Goal: Task Accomplishment & Management: Complete application form

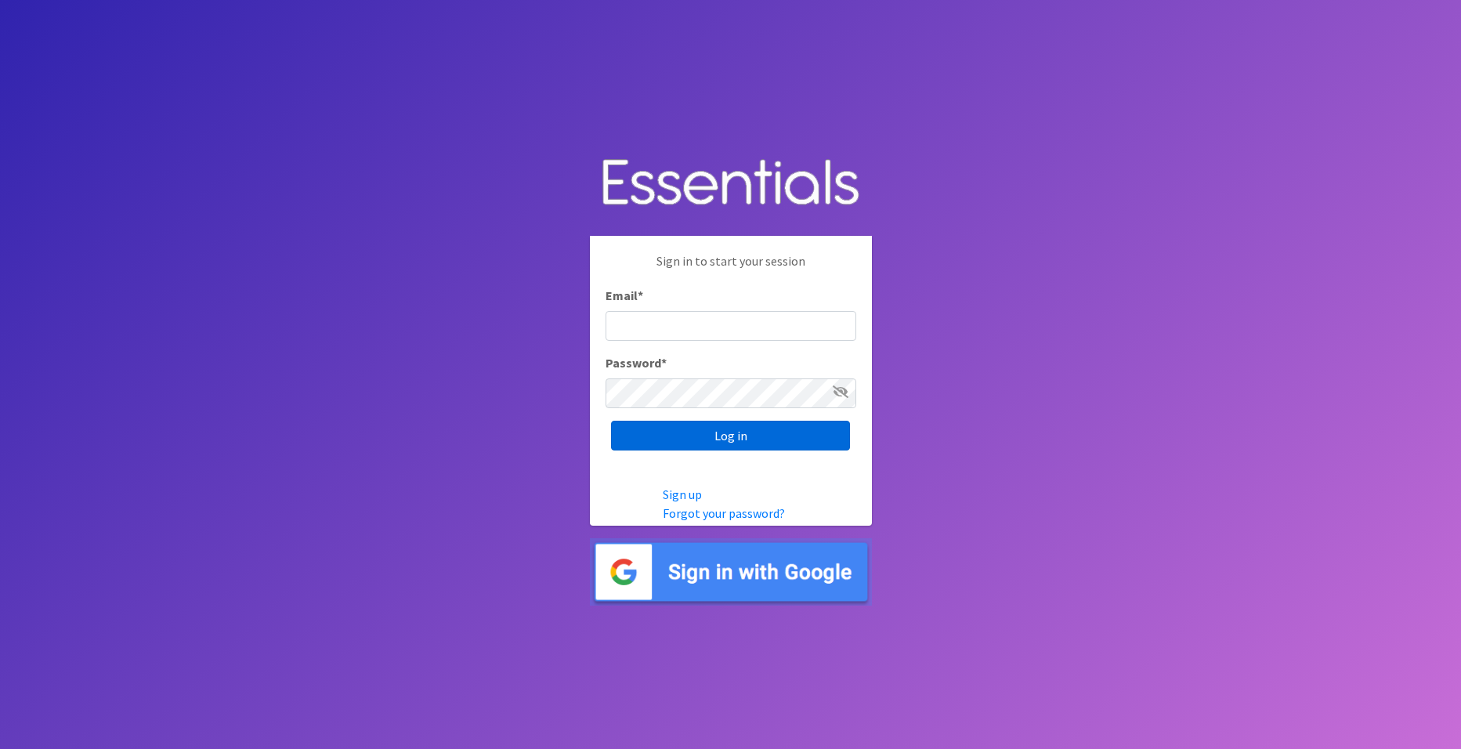
type input "[EMAIL_ADDRESS][DOMAIN_NAME]"
click at [725, 433] on input "Log in" at bounding box center [730, 436] width 239 height 30
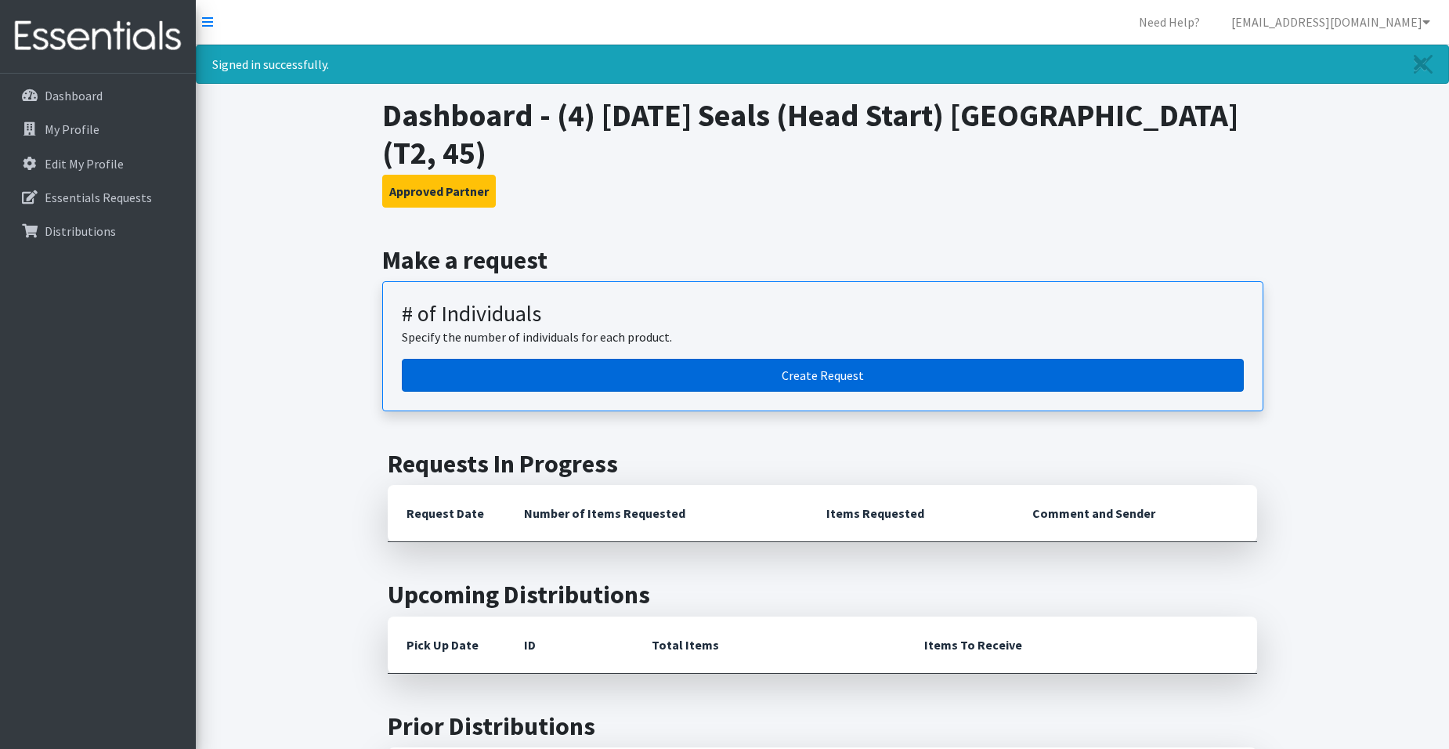
click at [775, 371] on link "Create Request" at bounding box center [823, 375] width 842 height 33
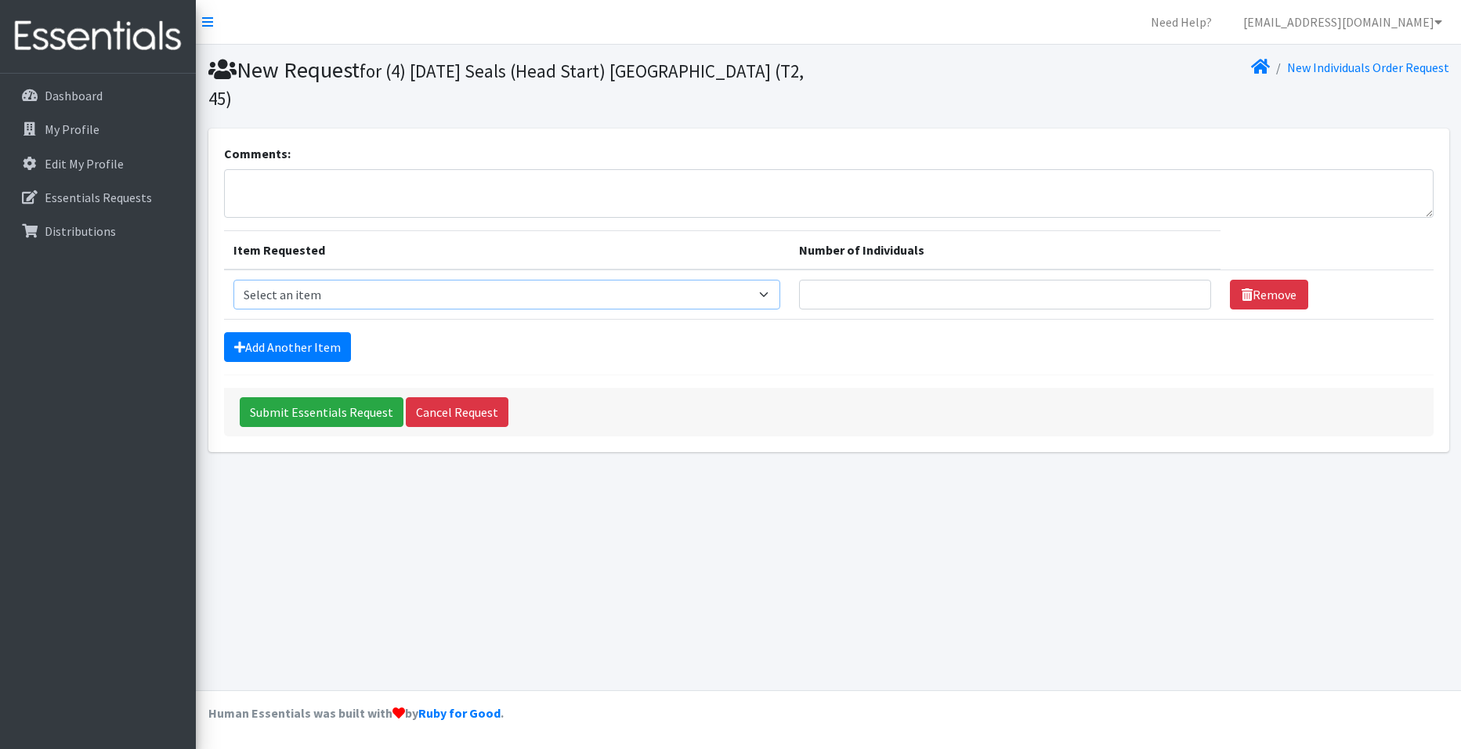
click at [386, 280] on select "Select an item A: Babies - Size 0 (Preemie) A: Babies - Size 01 (newborn) A: Ba…" at bounding box center [507, 295] width 548 height 30
select select "5610"
click at [233, 280] on select "Select an item A: Babies - Size 0 (Preemie) A: Babies - Size 01 (newborn) A: Ba…" at bounding box center [507, 295] width 548 height 30
click at [899, 280] on input "Number of Individuals" at bounding box center [1005, 295] width 412 height 30
type input "2"
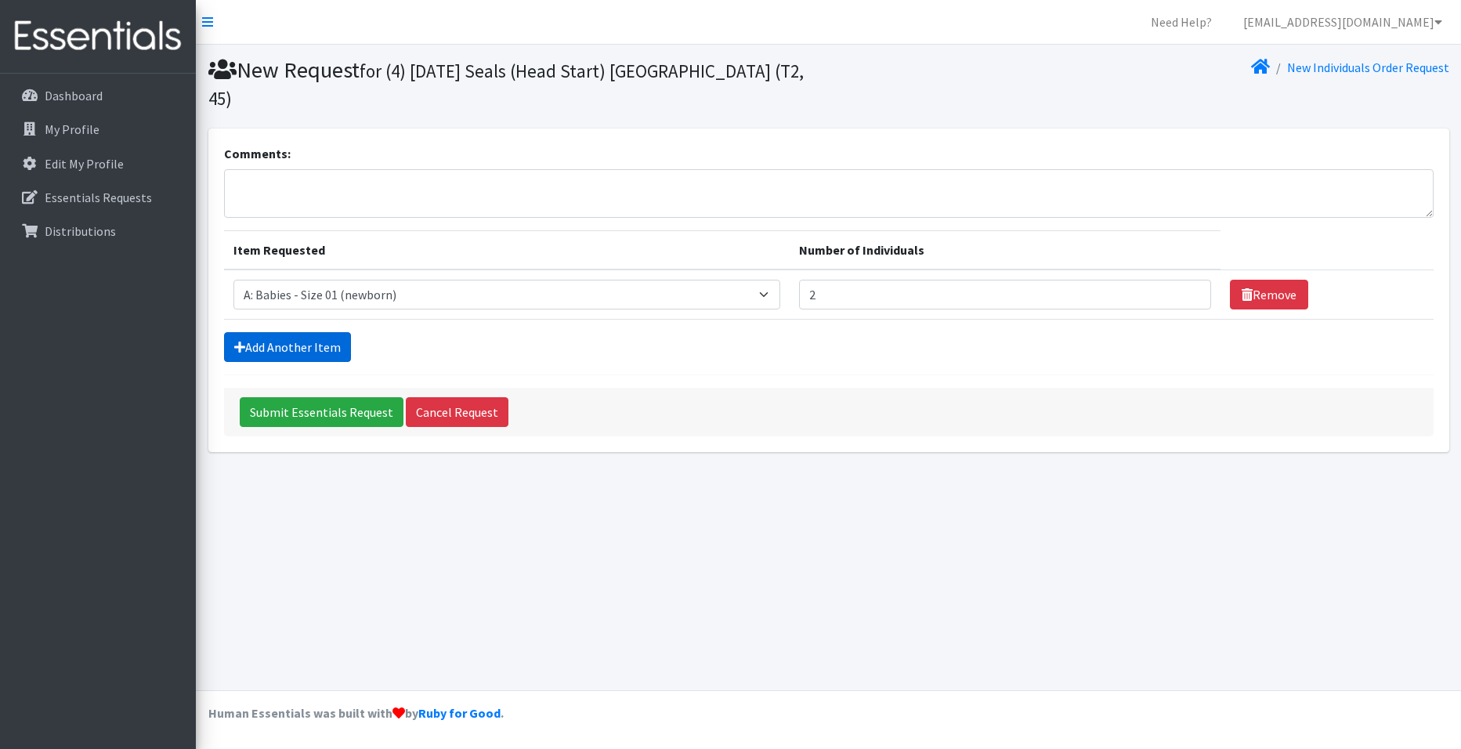
click at [318, 332] on link "Add Another Item" at bounding box center [287, 347] width 127 height 30
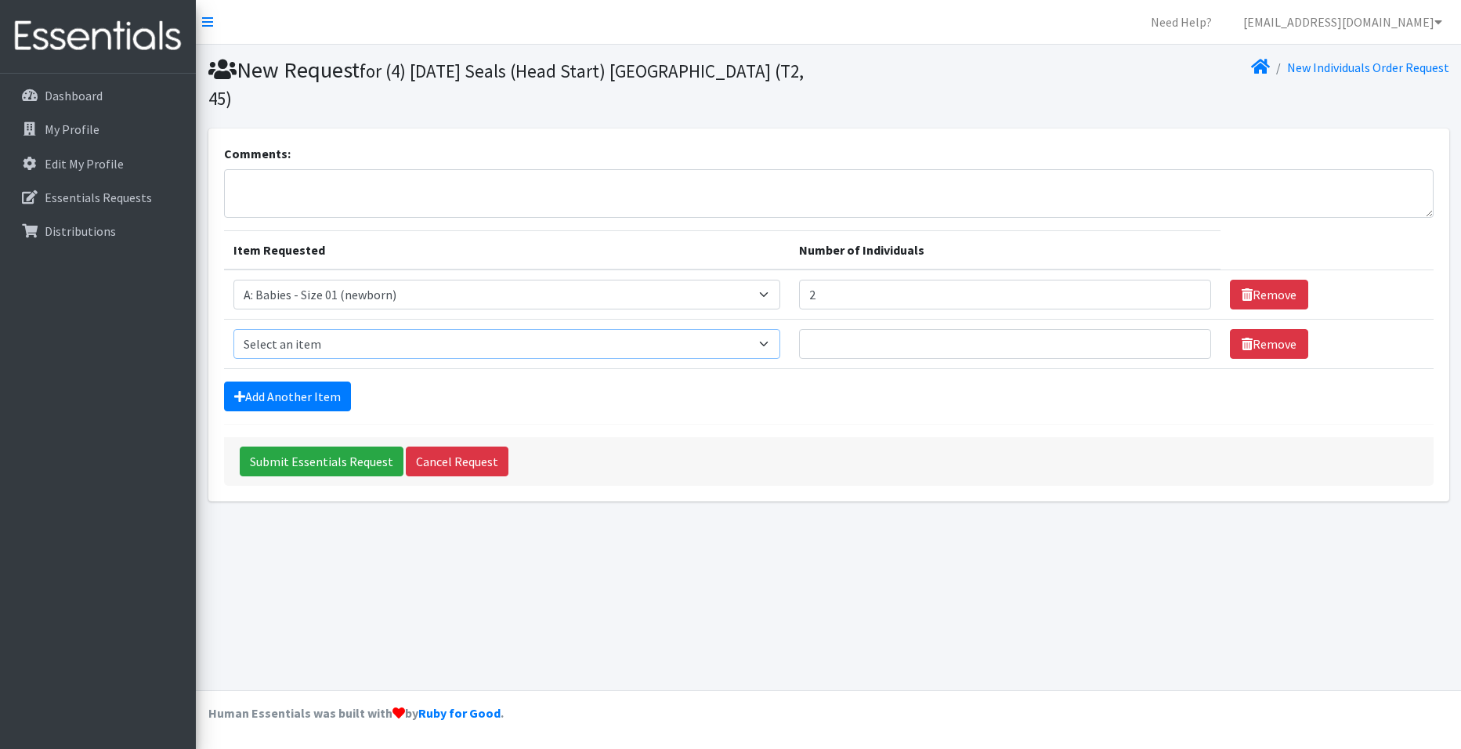
click at [421, 329] on select "Select an item A: Babies - Size 0 (Preemie) A: Babies - Size 01 (newborn) A: Ba…" at bounding box center [507, 344] width 548 height 30
select select "5612"
click at [233, 329] on select "Select an item A: Babies - Size 0 (Preemie) A: Babies - Size 01 (newborn) A: Ba…" at bounding box center [507, 344] width 548 height 30
click at [904, 329] on input "Number of Individuals" at bounding box center [1005, 344] width 412 height 30
type input "1"
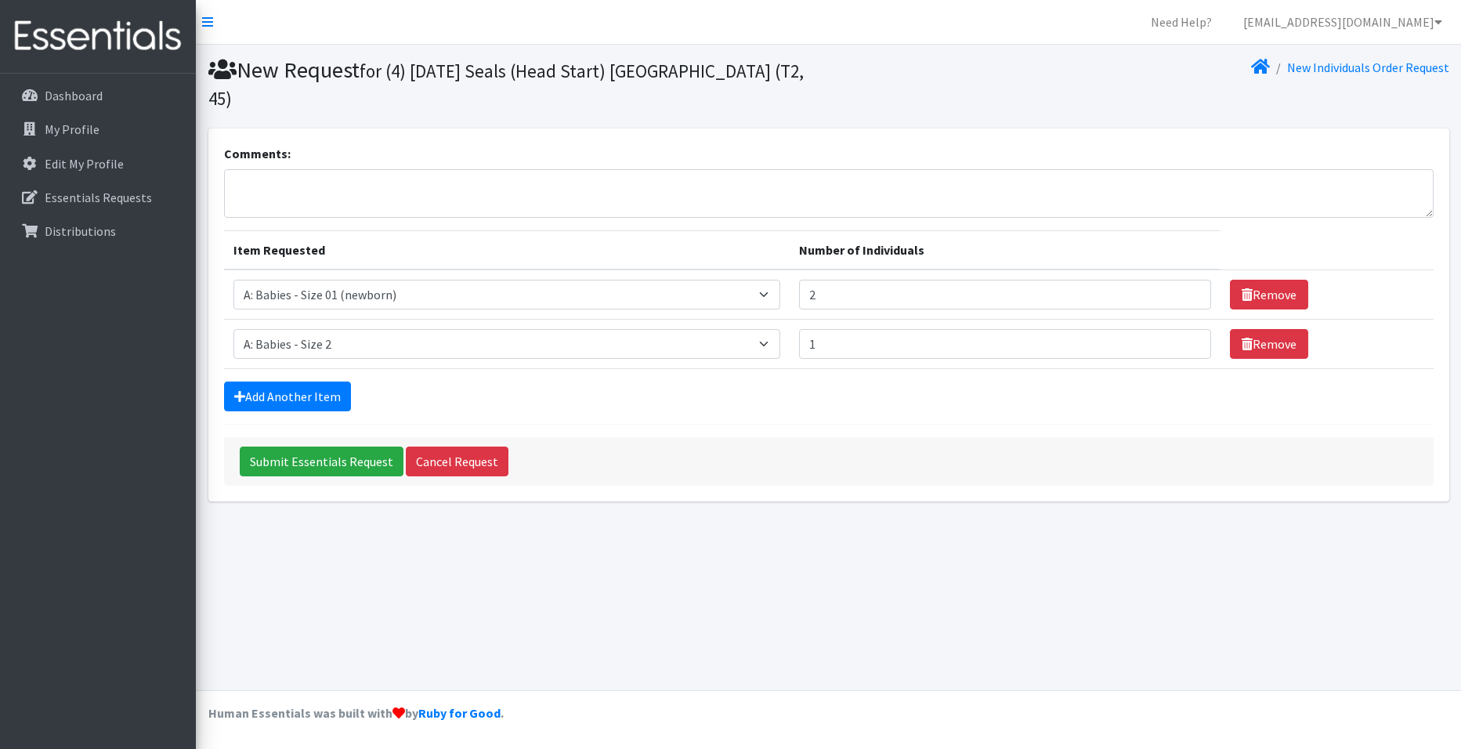
click at [902, 382] on div "Add Another Item" at bounding box center [829, 397] width 1210 height 30
click at [319, 382] on link "Add Another Item" at bounding box center [287, 397] width 127 height 30
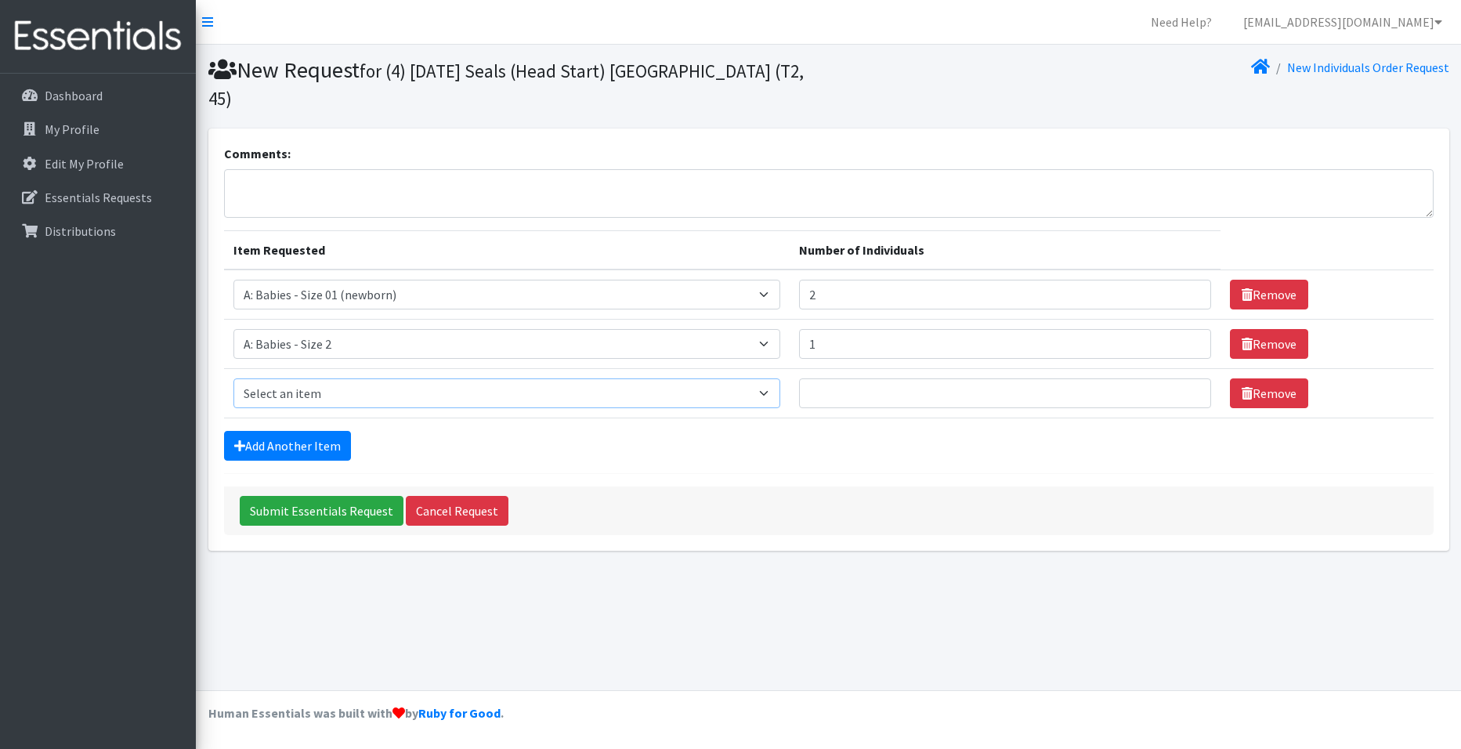
click at [377, 378] on select "Select an item A: Babies - Size 0 (Preemie) A: Babies - Size 01 (newborn) A: Ba…" at bounding box center [507, 393] width 548 height 30
select select "5598"
click at [233, 378] on select "Select an item A: Babies - Size 0 (Preemie) A: Babies - Size 01 (newborn) A: Ba…" at bounding box center [507, 393] width 548 height 30
click at [895, 378] on input "Number of Individuals" at bounding box center [1005, 393] width 412 height 30
type input "1"
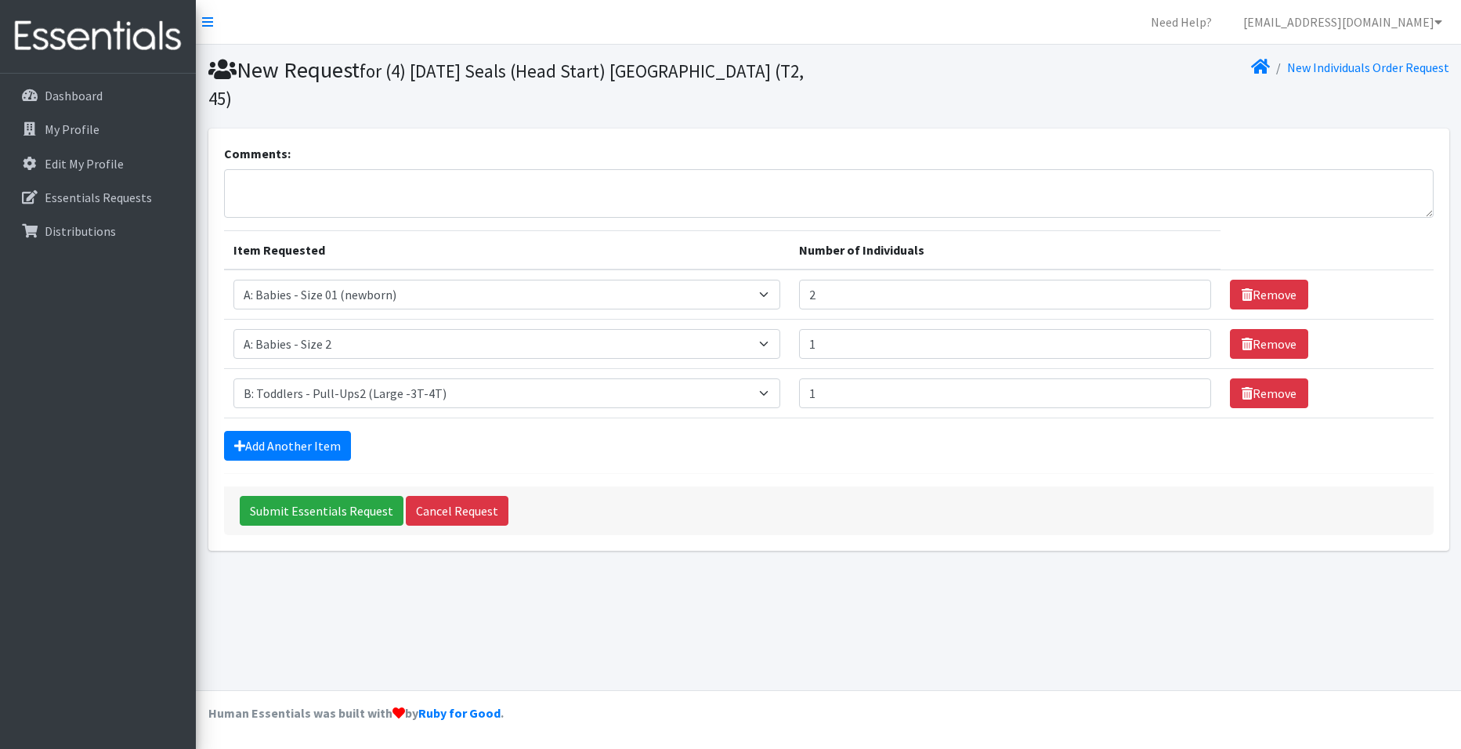
click at [859, 436] on form "Comments: Item Requested Number of Individuals Item Requested Select an item A:…" at bounding box center [829, 339] width 1210 height 391
click at [295, 431] on link "Add Another Item" at bounding box center [287, 446] width 127 height 30
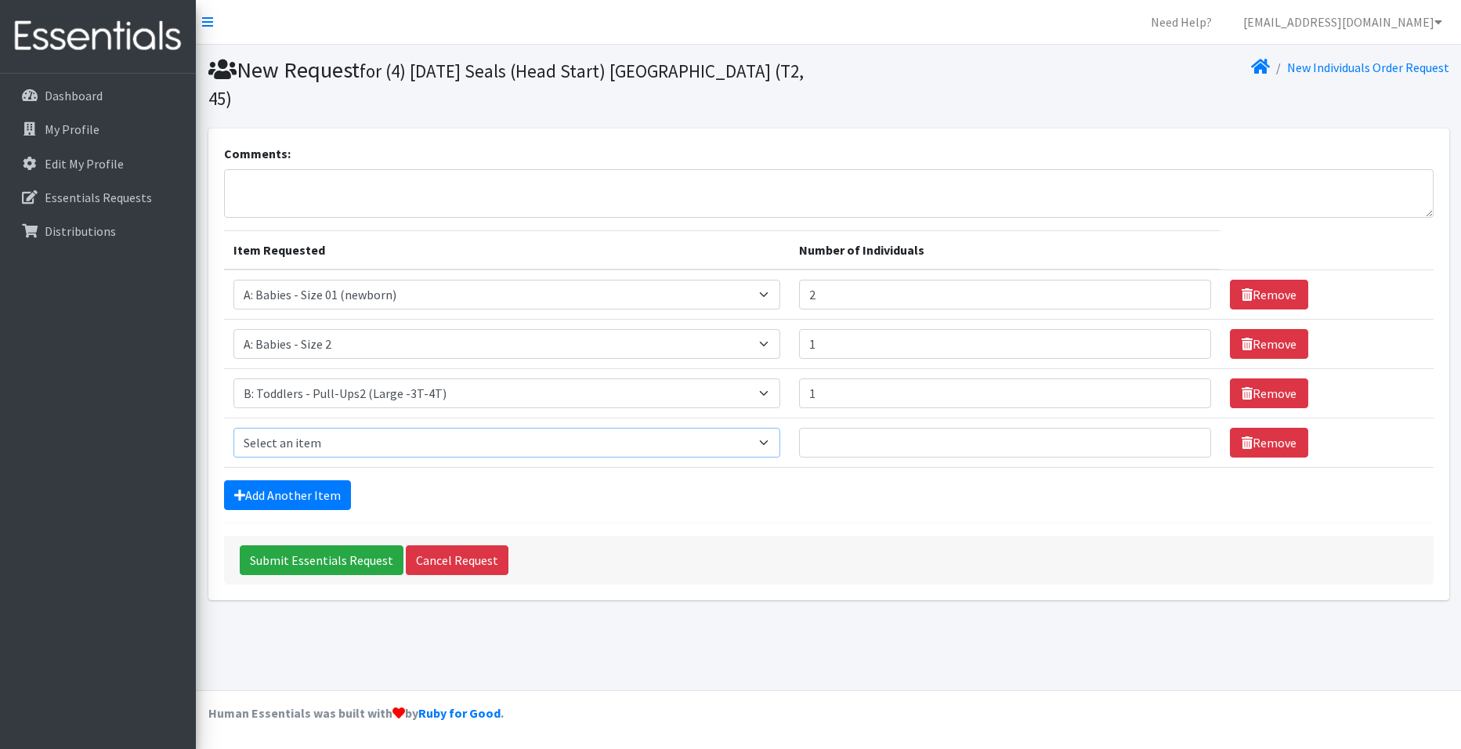
click at [306, 428] on select "Select an item A: Babies - Size 0 (Preemie) A: Babies - Size 01 (newborn) A: Ba…" at bounding box center [507, 443] width 548 height 30
select select "5599"
click at [233, 428] on select "Select an item A: Babies - Size 0 (Preemie) A: Babies - Size 01 (newborn) A: Ba…" at bounding box center [507, 443] width 548 height 30
click at [884, 428] on input "Number of Individuals" at bounding box center [1005, 443] width 412 height 30
type input "6"
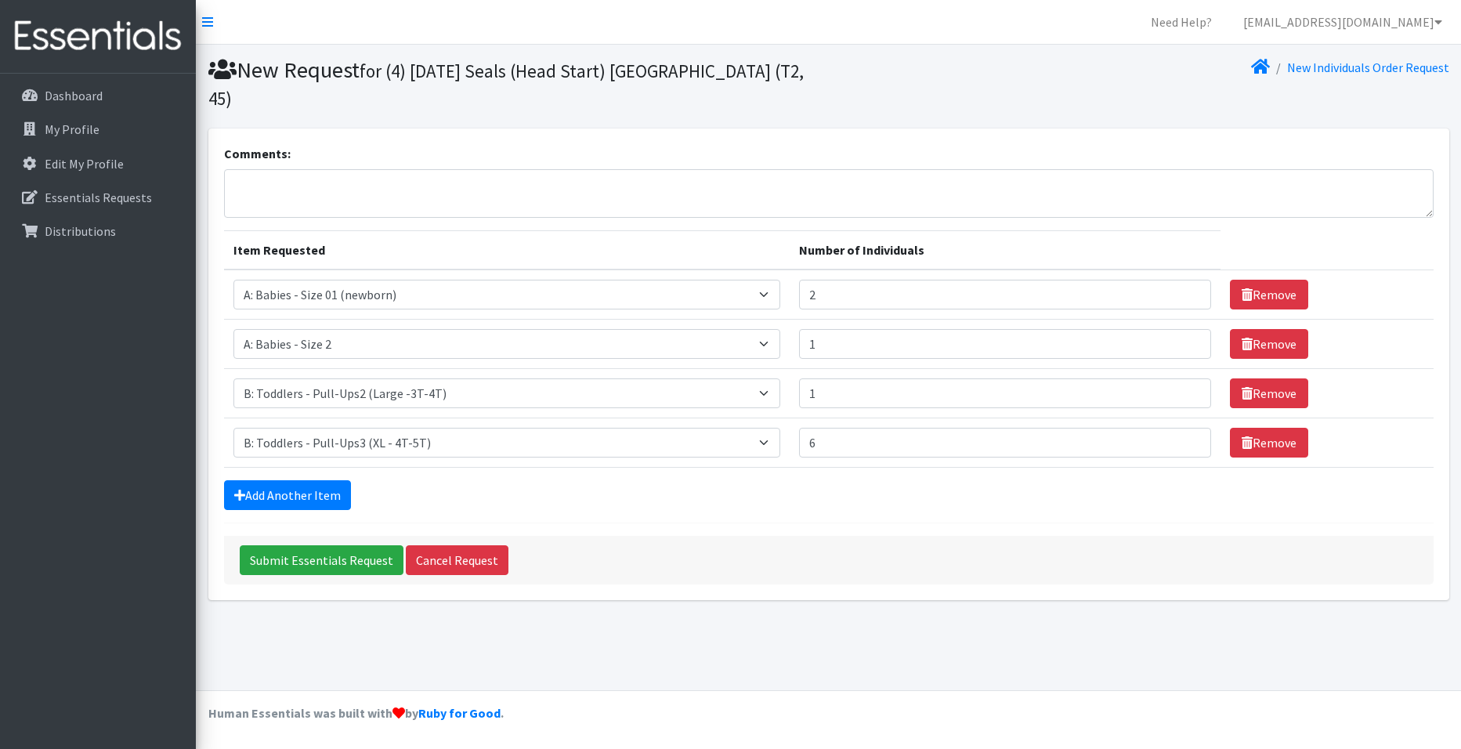
drag, startPoint x: 749, startPoint y: 473, endPoint x: 718, endPoint y: 468, distance: 31.7
click at [729, 480] on div "Add Another Item" at bounding box center [829, 495] width 1210 height 30
click at [296, 480] on link "Add Another Item" at bounding box center [287, 495] width 127 height 30
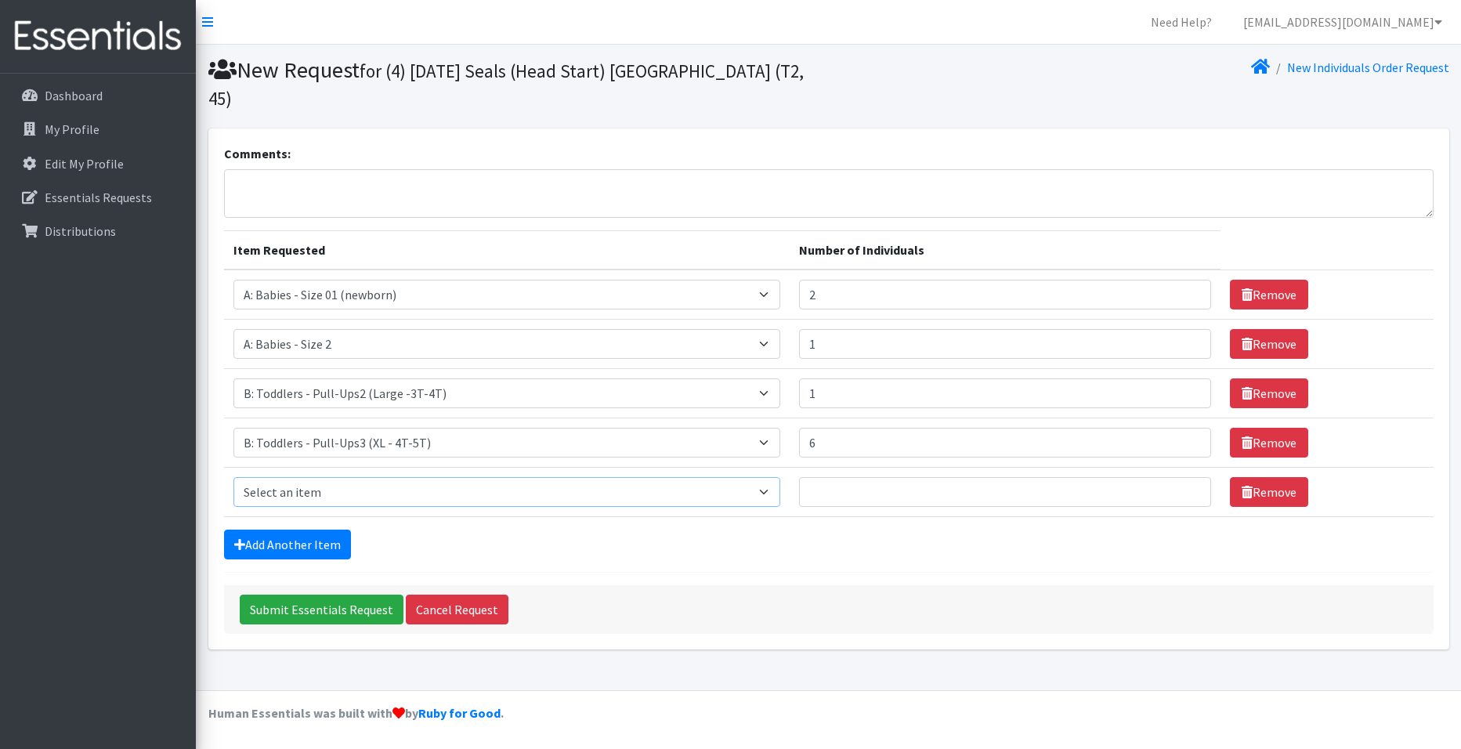
click at [309, 477] on select "Select an item A: Babies - Size 0 (Preemie) A: Babies - Size 01 (newborn) A: Ba…" at bounding box center [507, 492] width 548 height 30
select select "5614"
click at [233, 477] on select "Select an item A: Babies - Size 0 (Preemie) A: Babies - Size 01 (newborn) A: Ba…" at bounding box center [507, 492] width 548 height 30
click at [1038, 477] on input "Number of Individuals" at bounding box center [1005, 492] width 412 height 30
type input "2"
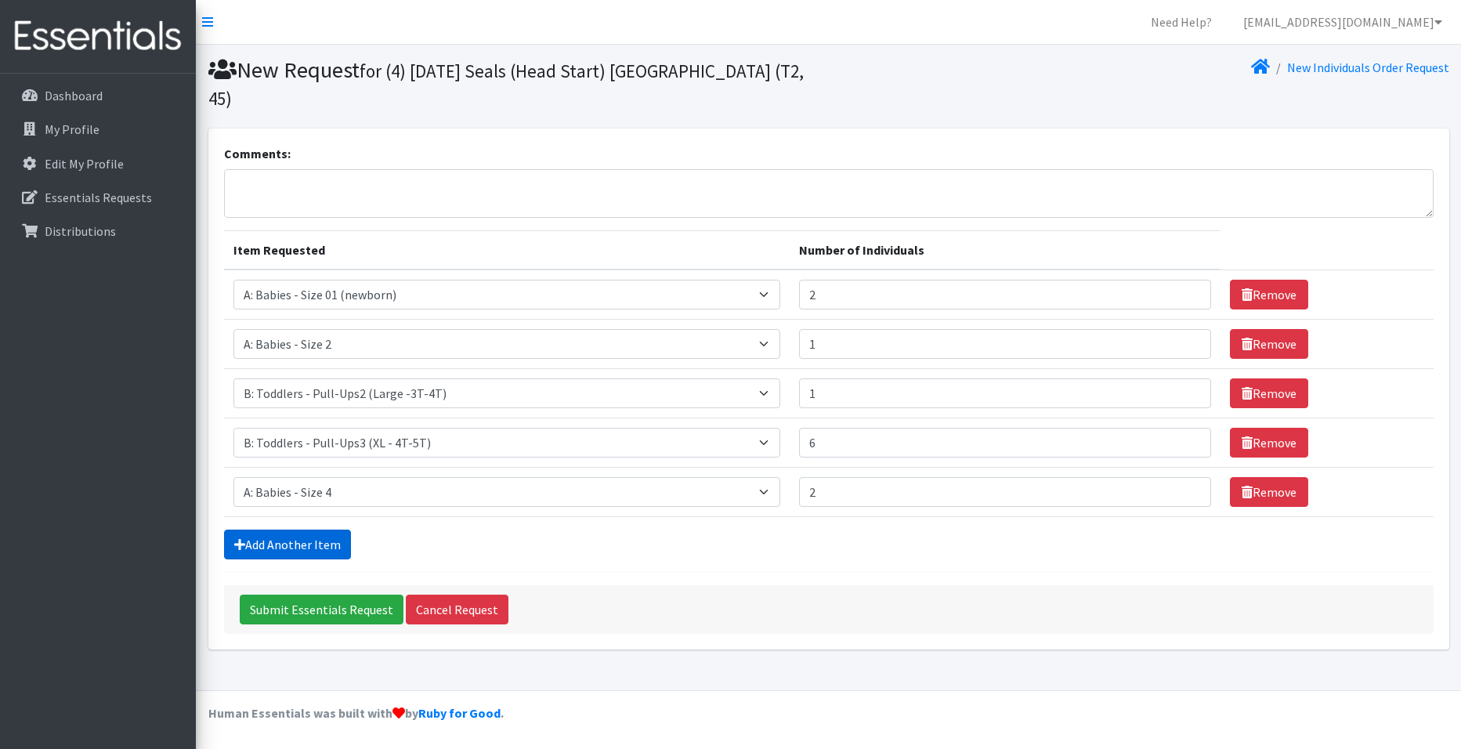
click at [262, 530] on link "Add Another Item" at bounding box center [287, 545] width 127 height 30
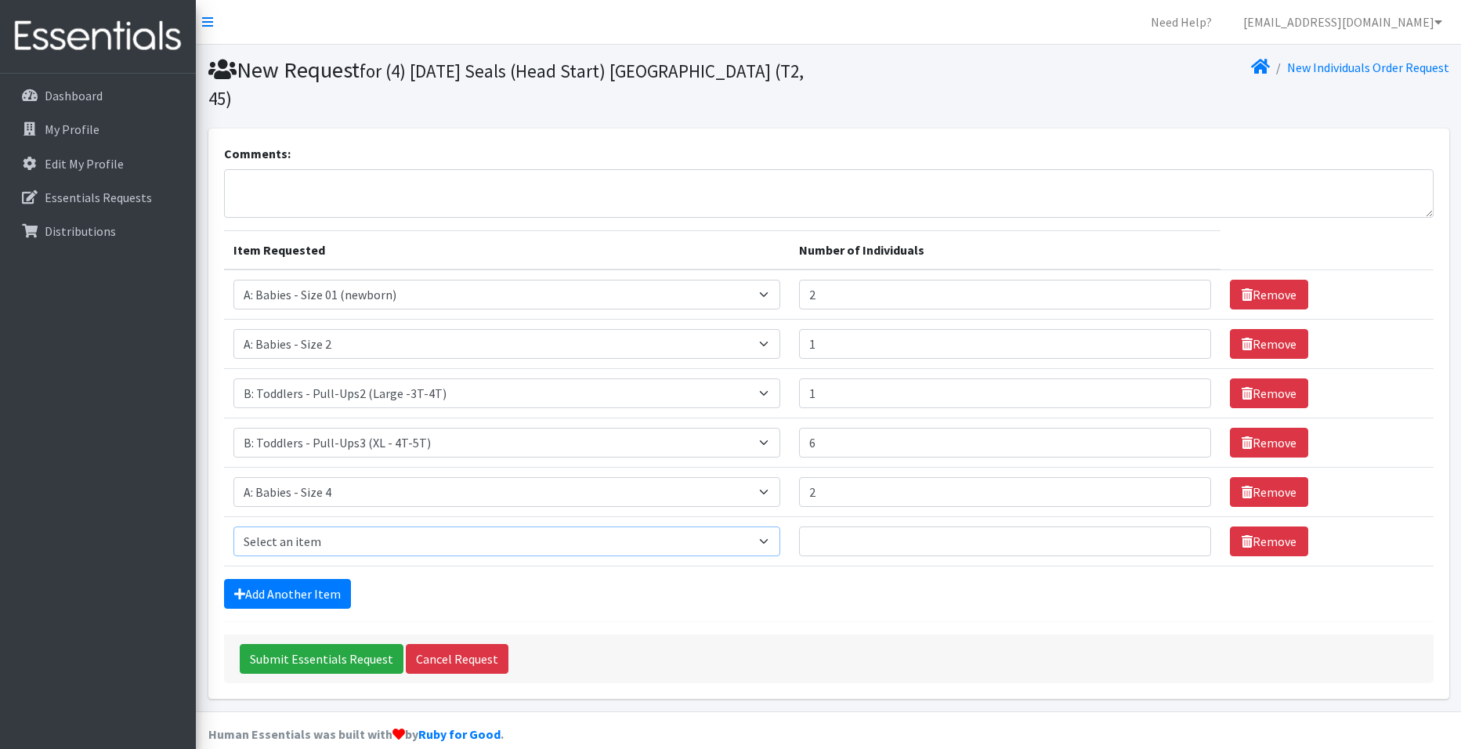
click at [307, 526] on select "Select an item A: Babies - Size 0 (Preemie) A: Babies - Size 01 (newborn) A: Ba…" at bounding box center [507, 541] width 548 height 30
select select "5616"
click at [233, 526] on select "Select an item A: Babies - Size 0 (Preemie) A: Babies - Size 01 (newborn) A: Ba…" at bounding box center [507, 541] width 548 height 30
drag, startPoint x: 898, startPoint y: 497, endPoint x: 894, endPoint y: 514, distance: 16.9
click at [898, 517] on td "Number of Individuals" at bounding box center [1005, 541] width 431 height 49
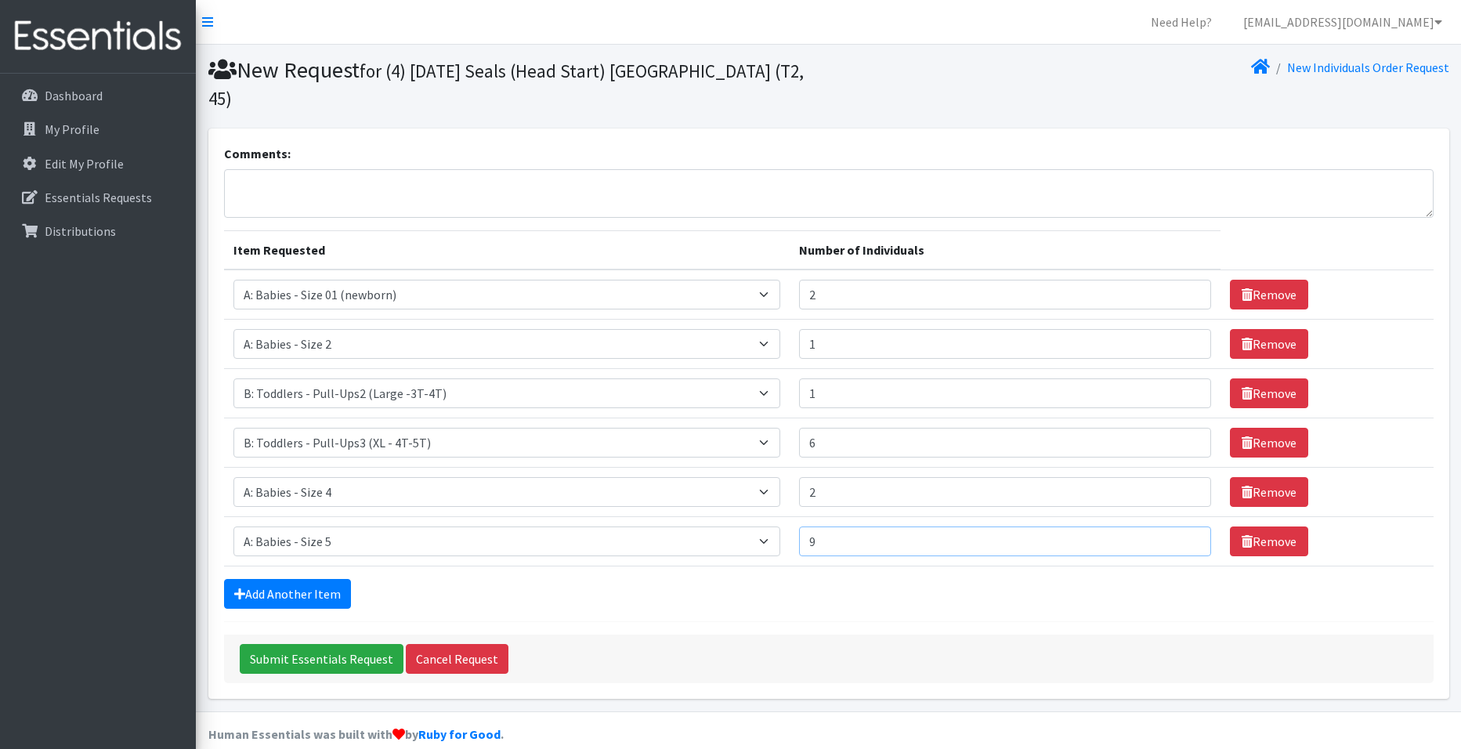
type input "9"
drag, startPoint x: 852, startPoint y: 568, endPoint x: 426, endPoint y: 487, distance: 433.7
click at [837, 579] on div "Add Another Item" at bounding box center [829, 594] width 1210 height 30
click at [295, 579] on link "Add Another Item" at bounding box center [287, 594] width 127 height 30
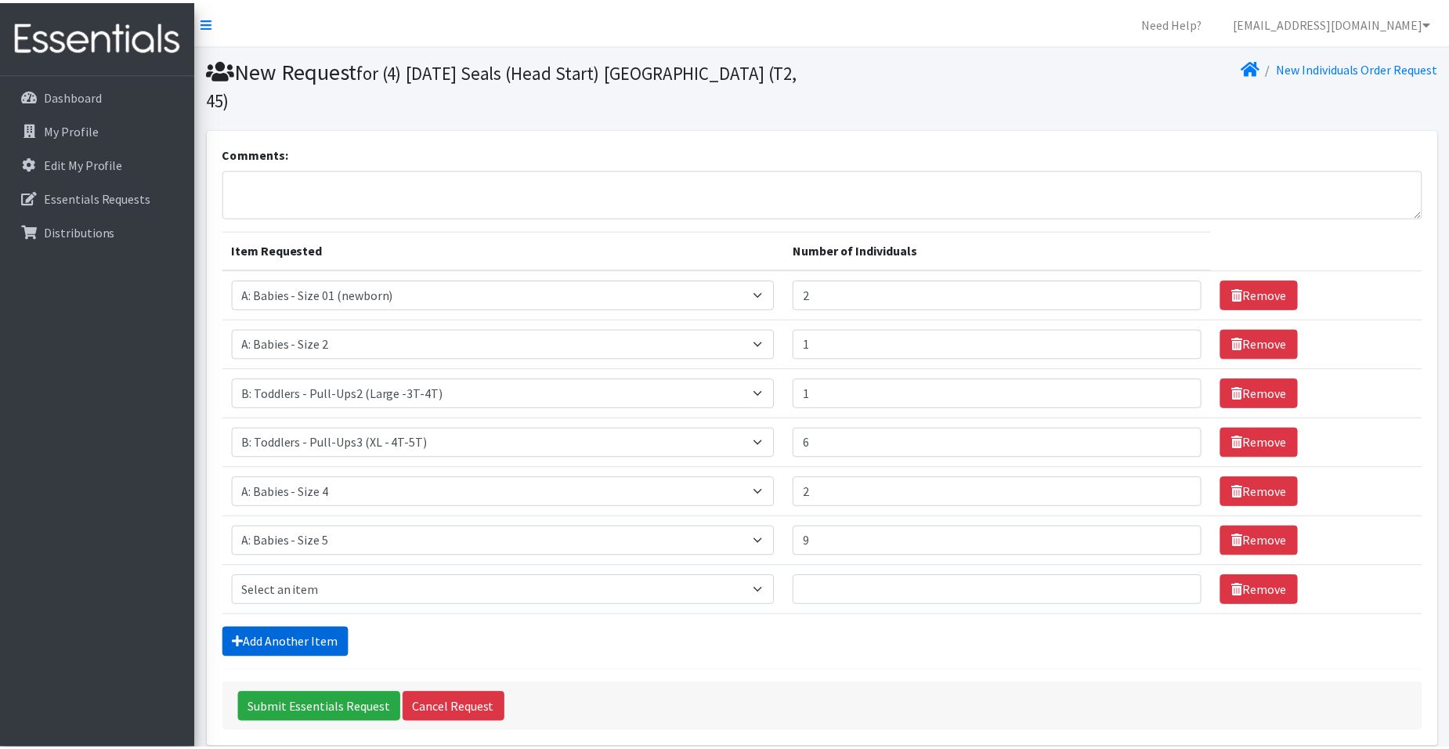
scroll to position [44, 0]
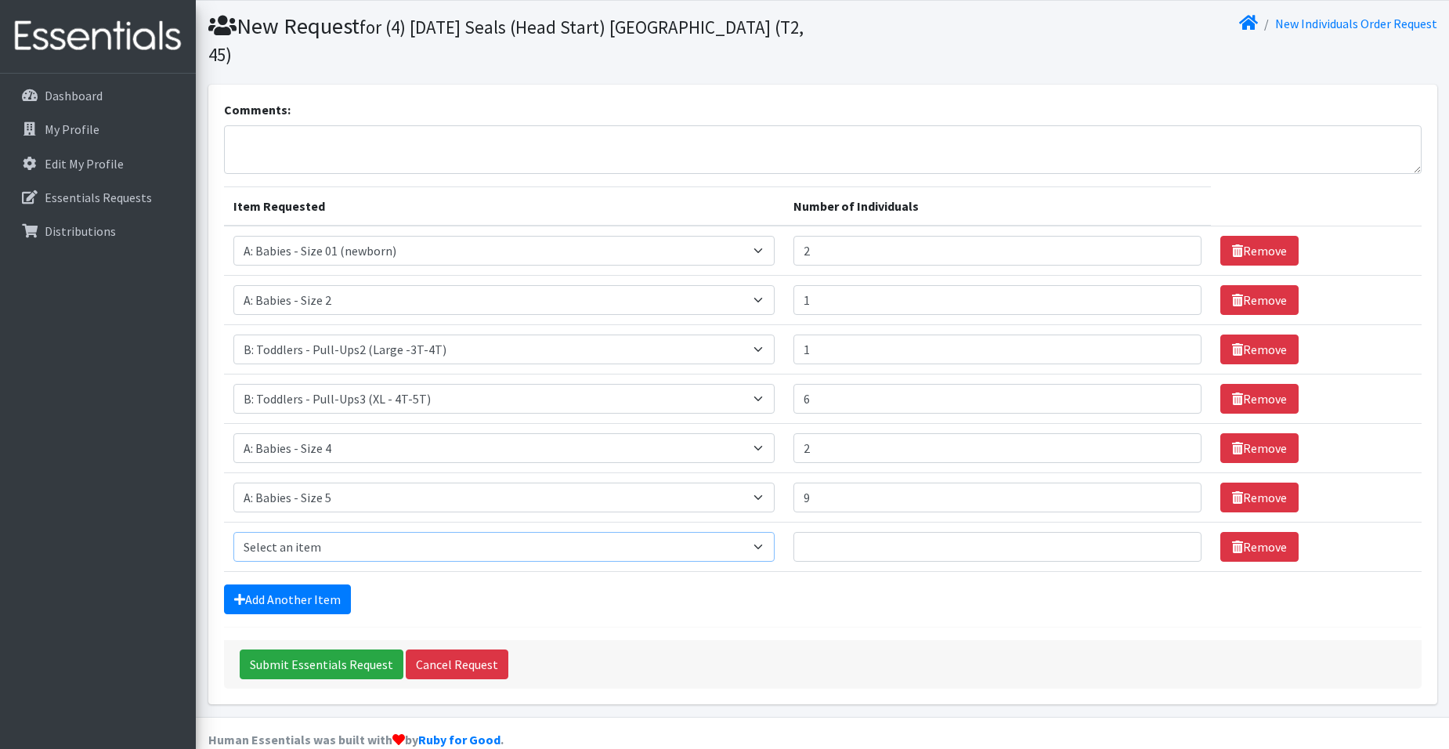
click at [334, 532] on select "Select an item A: Babies - Size 0 (Preemie) A: Babies - Size 01 (newborn) A: Ba…" at bounding box center [504, 547] width 542 height 30
select select "5617"
click at [233, 532] on select "Select an item A: Babies - Size 0 (Preemie) A: Babies - Size 01 (newborn) A: Ba…" at bounding box center [504, 547] width 542 height 30
click at [526, 584] on div "Add Another Item" at bounding box center [823, 599] width 1198 height 30
click at [849, 532] on input "Number of Individuals" at bounding box center [997, 547] width 407 height 30
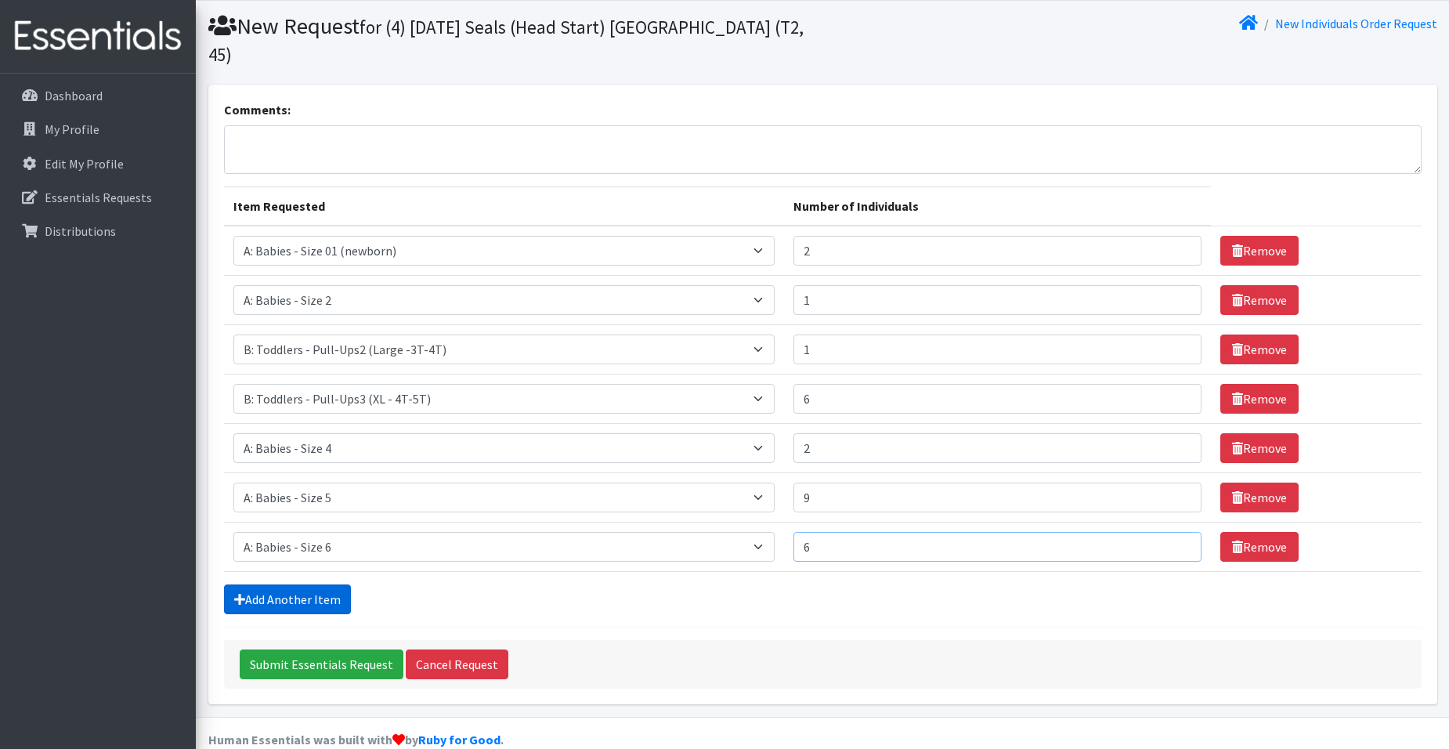
type input "6"
click at [289, 584] on link "Add Another Item" at bounding box center [287, 599] width 127 height 30
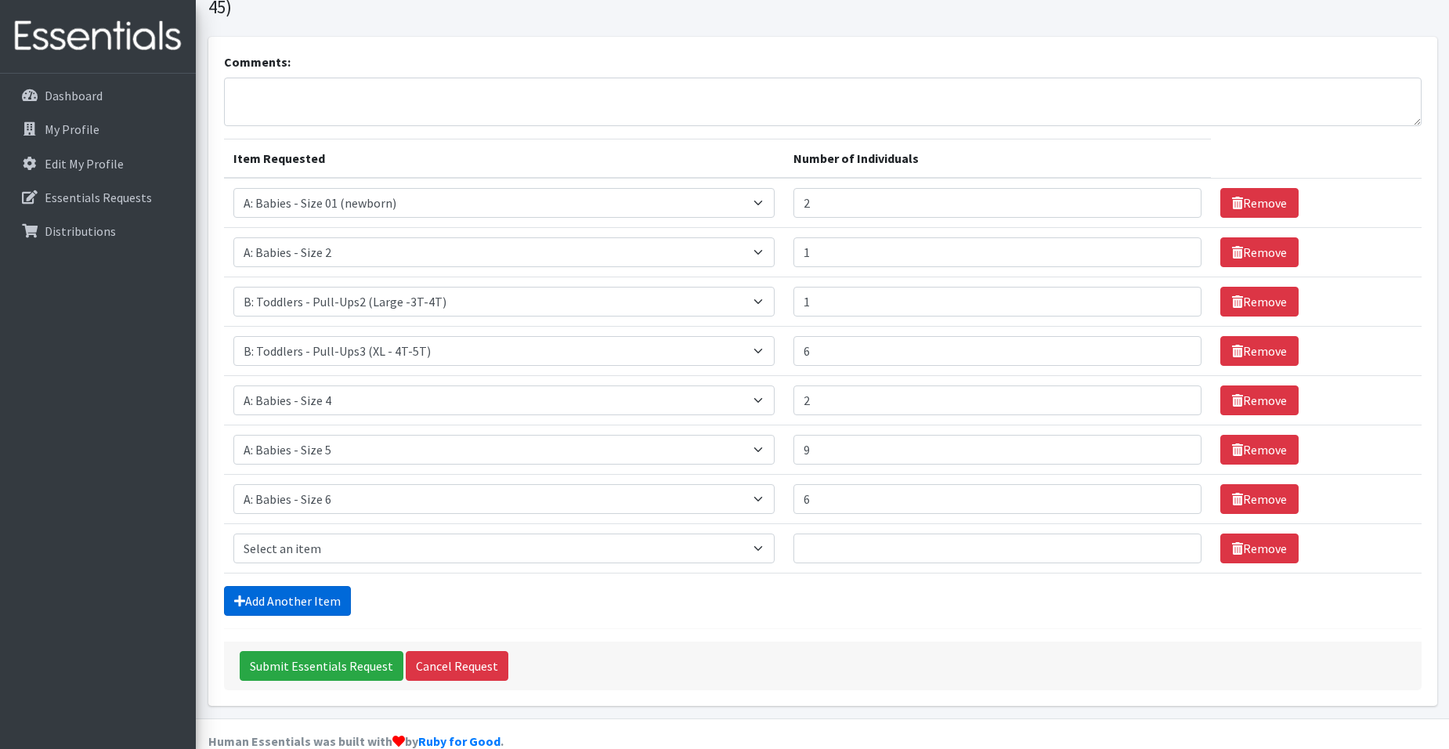
scroll to position [93, 0]
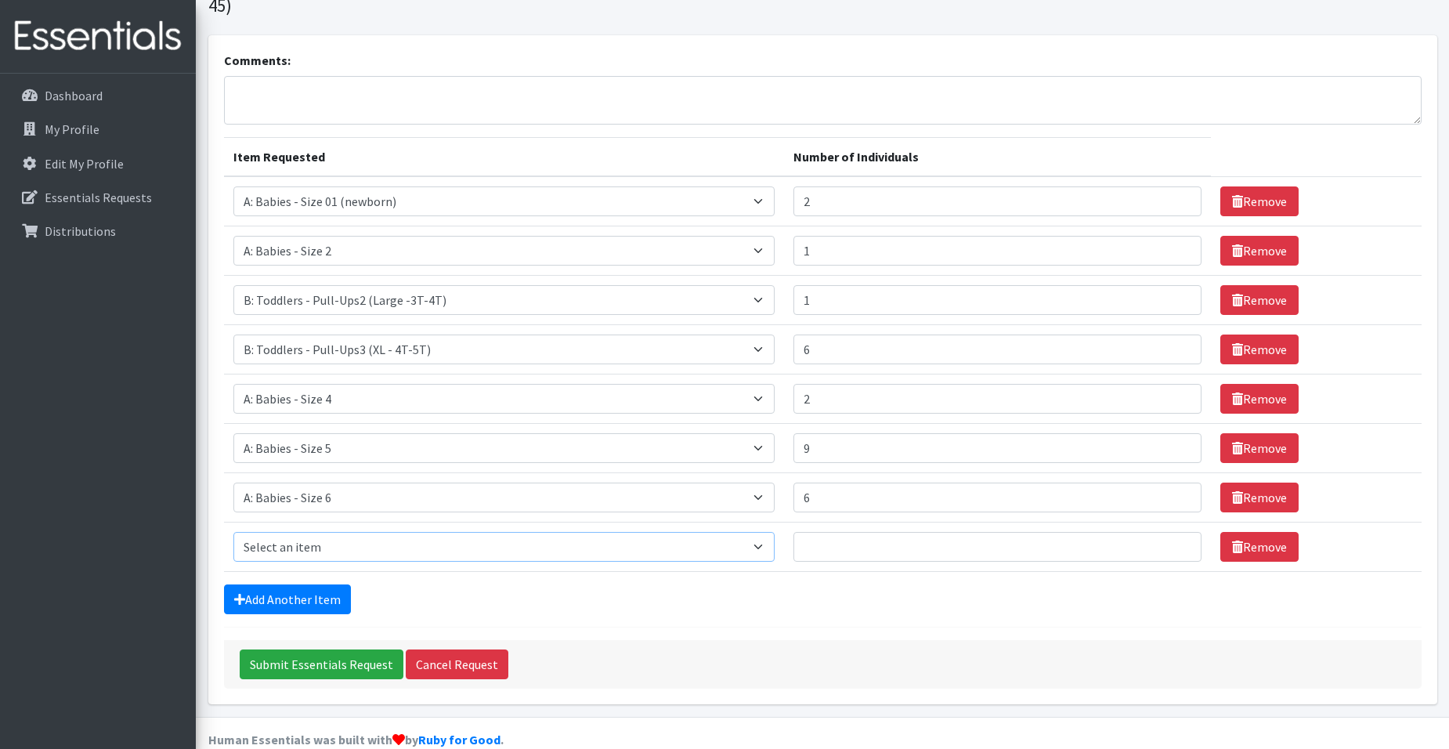
click at [326, 532] on select "Select an item A: Babies - Size 0 (Preemie) A: Babies - Size 01 (newborn) A: Ba…" at bounding box center [504, 547] width 542 height 30
select select "8888"
click at [233, 532] on select "Select an item A: Babies - Size 0 (Preemie) A: Babies - Size 01 (newborn) A: Ba…" at bounding box center [504, 547] width 542 height 30
click at [836, 532] on input "Number of Individuals" at bounding box center [997, 547] width 407 height 30
type input "1"
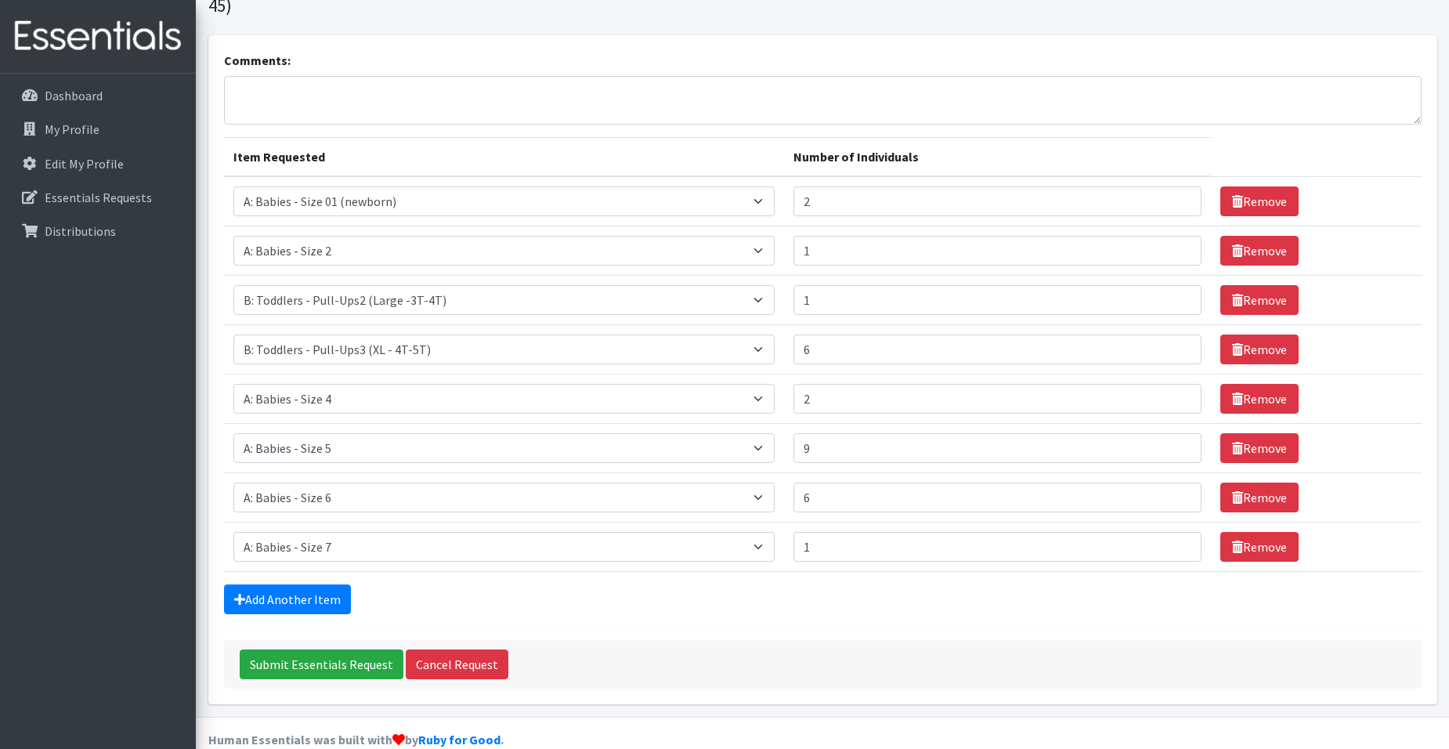
click at [859, 627] on hr at bounding box center [823, 627] width 1198 height 1
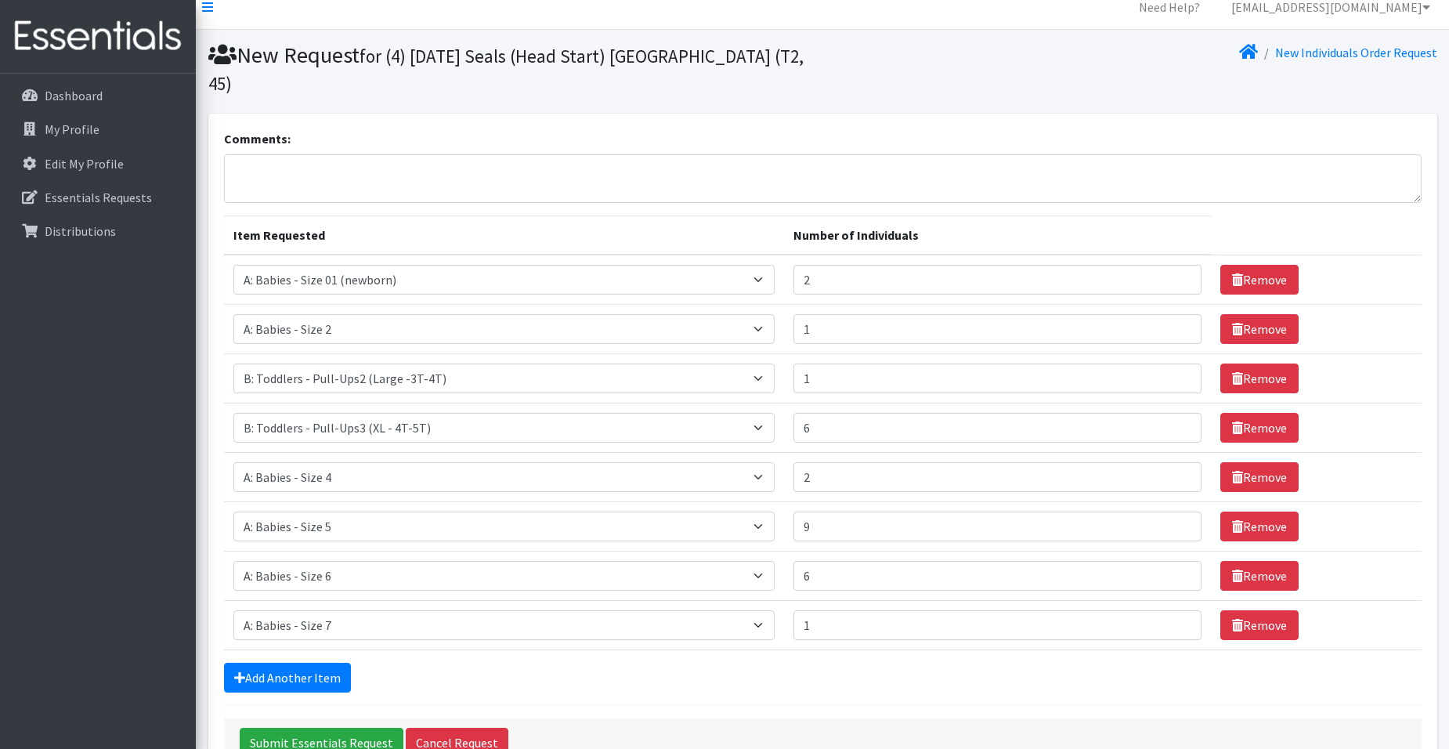
click at [743, 669] on form "Comments: Item Requested Number of Individuals Item Requested Select an item A:…" at bounding box center [823, 448] width 1198 height 638
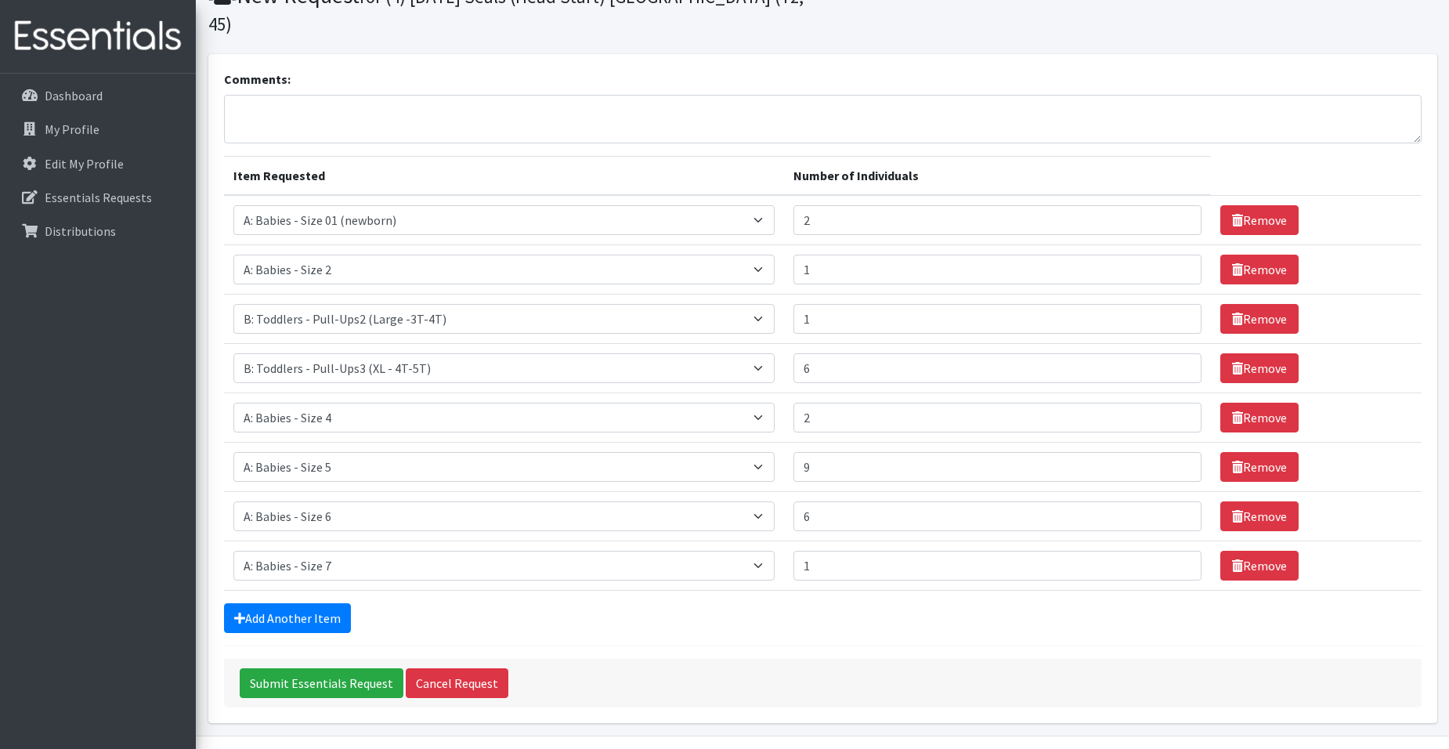
scroll to position [78, 0]
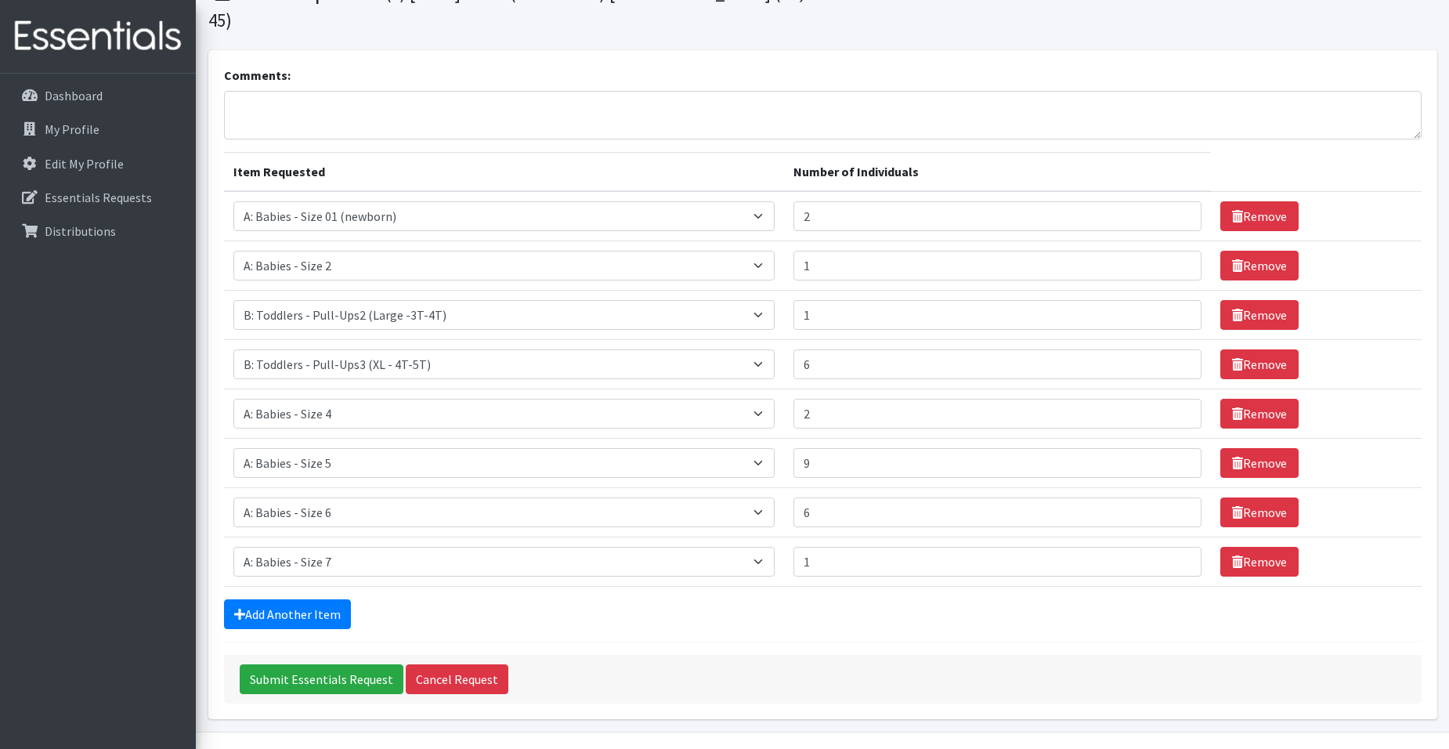
click at [663, 599] on div "Add Another Item" at bounding box center [823, 614] width 1198 height 30
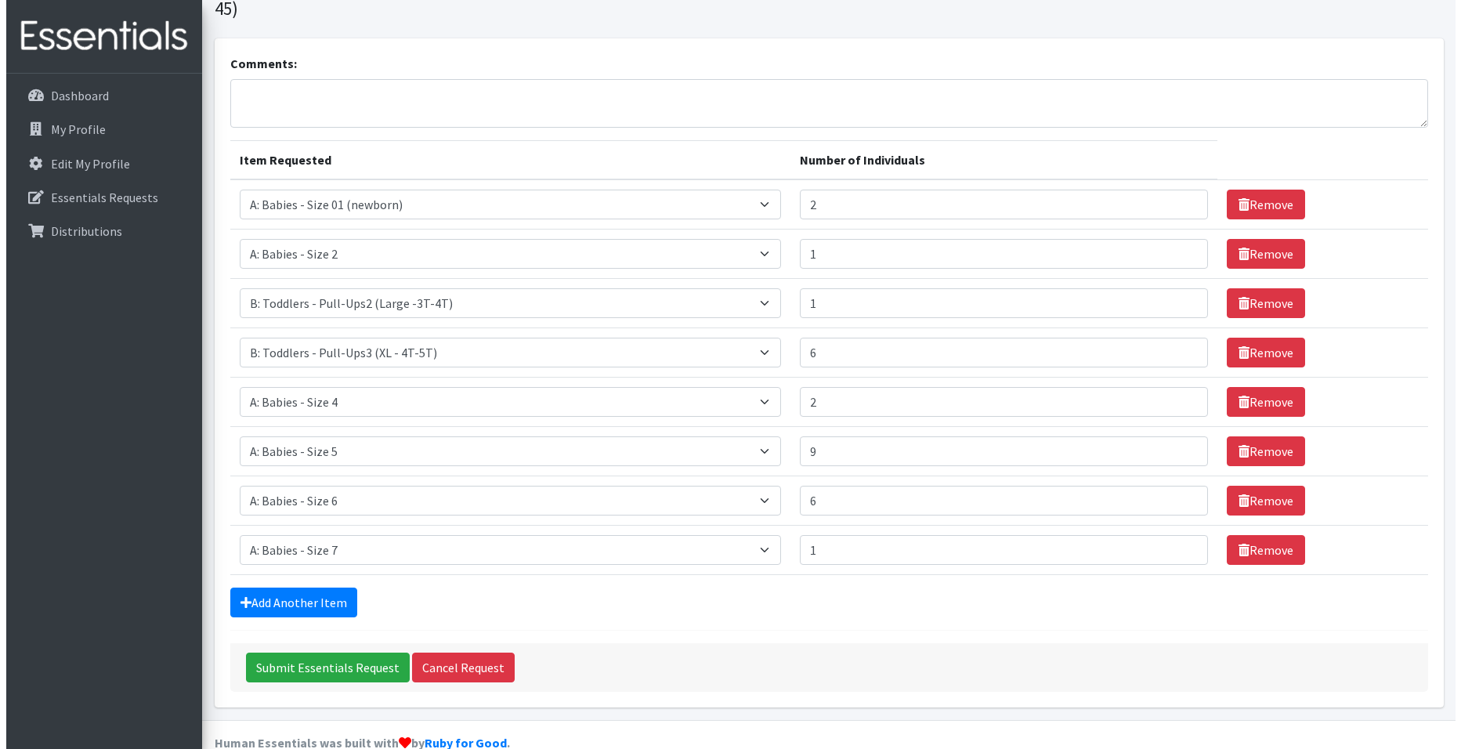
scroll to position [93, 0]
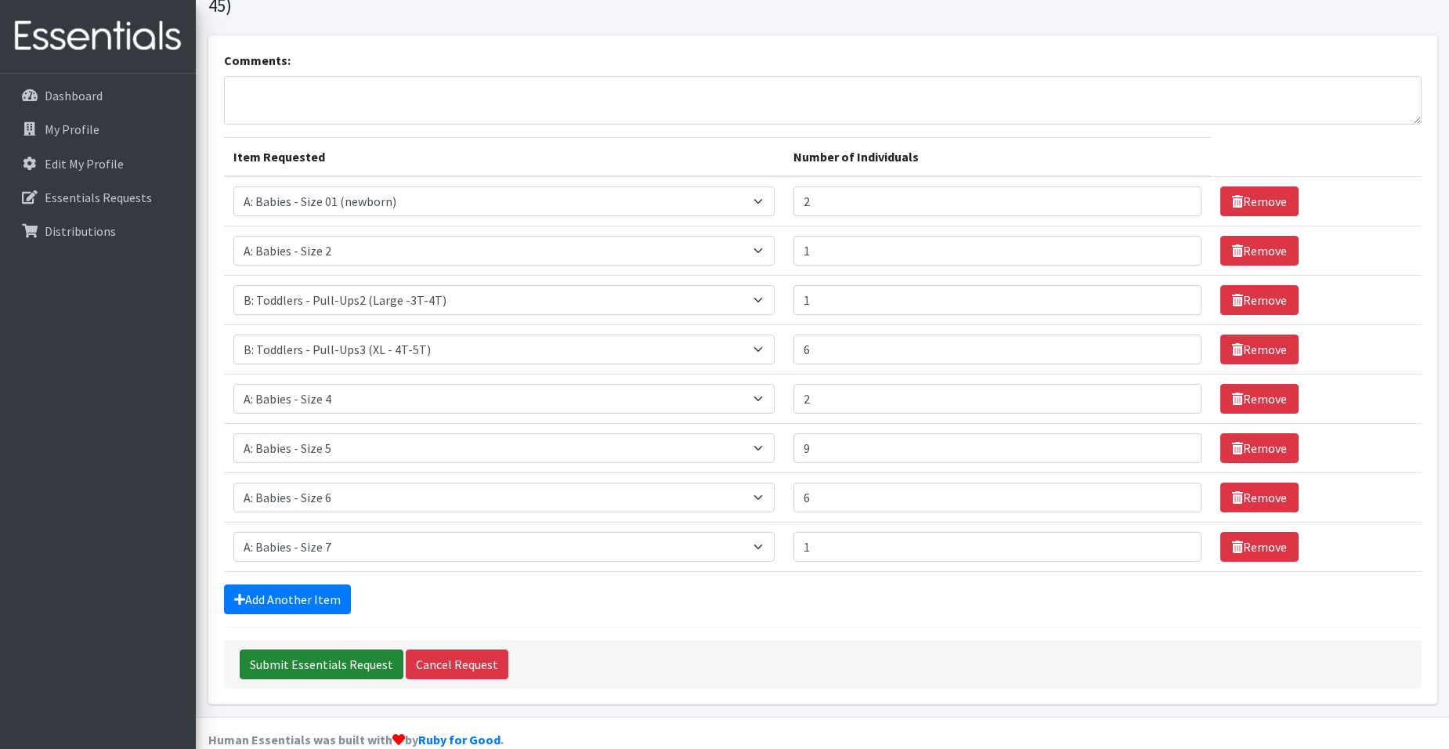
click at [287, 649] on input "Submit Essentials Request" at bounding box center [322, 664] width 164 height 30
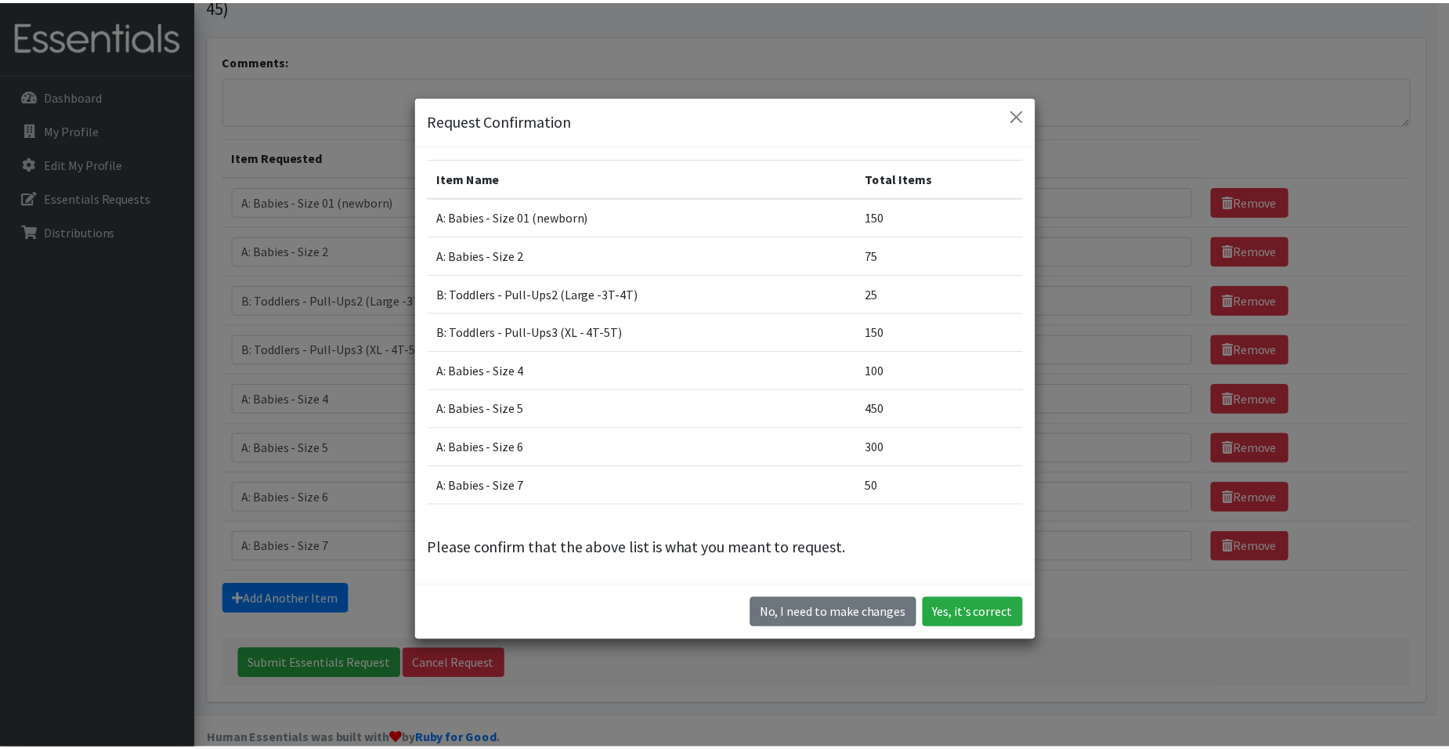
scroll to position [44, 0]
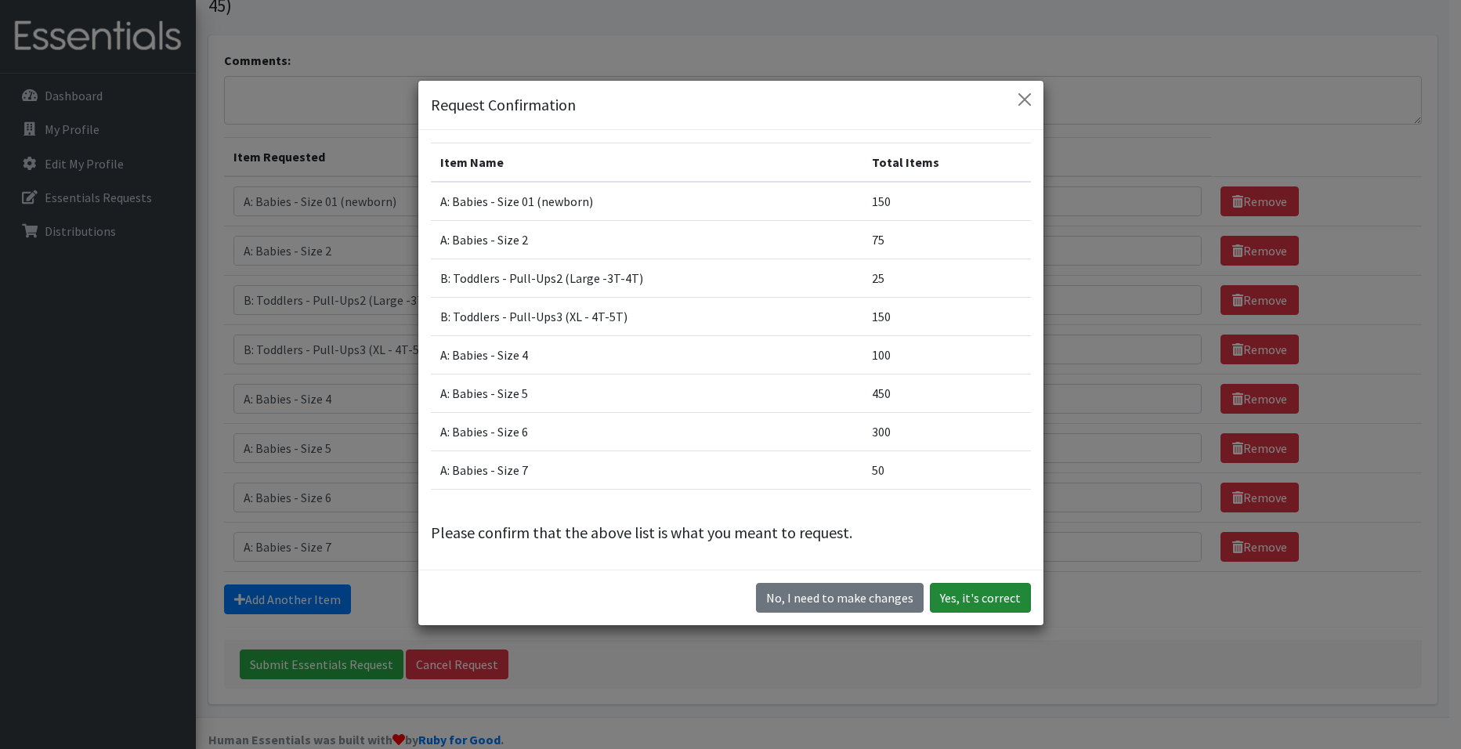
click at [994, 605] on button "Yes, it's correct" at bounding box center [980, 598] width 101 height 30
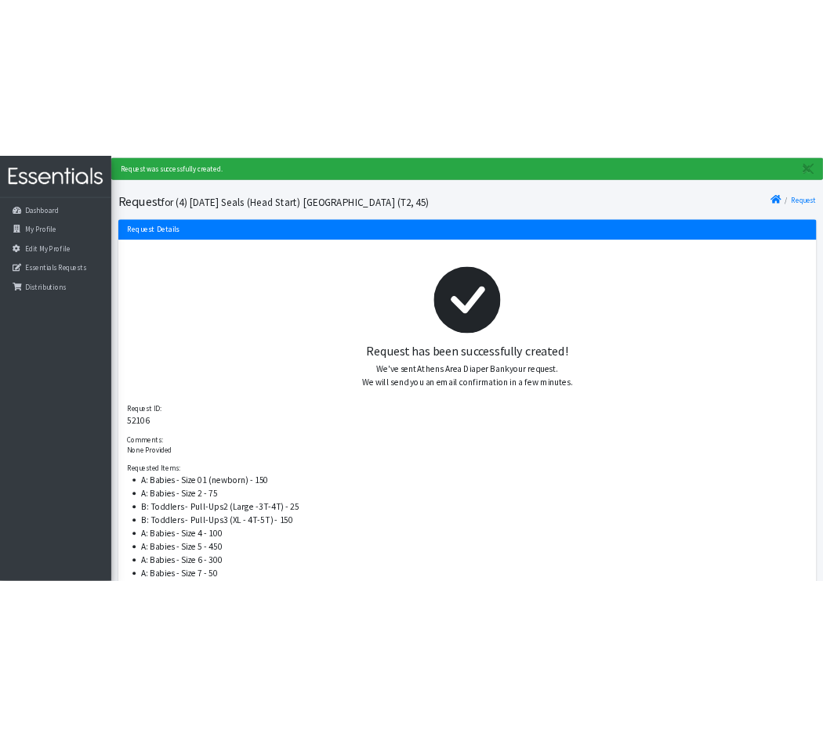
scroll to position [80, 0]
